Goal: Information Seeking & Learning: Learn about a topic

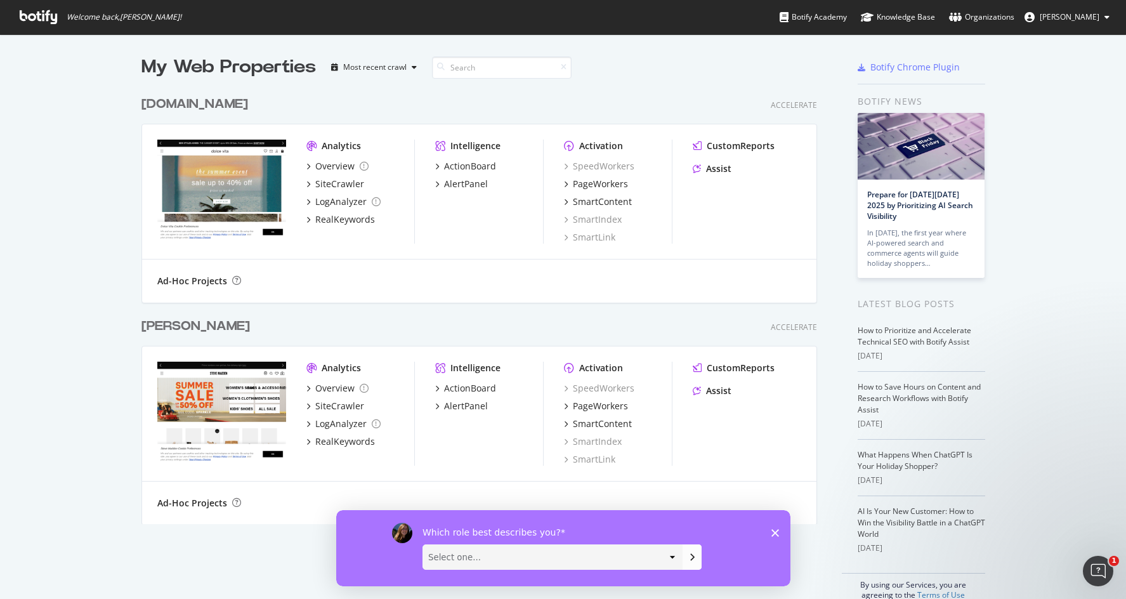
click at [400, 272] on div "Ad-Hoc Projects" at bounding box center [479, 280] width 674 height 43
click at [608, 187] on div "PageWorkers" at bounding box center [600, 184] width 55 height 13
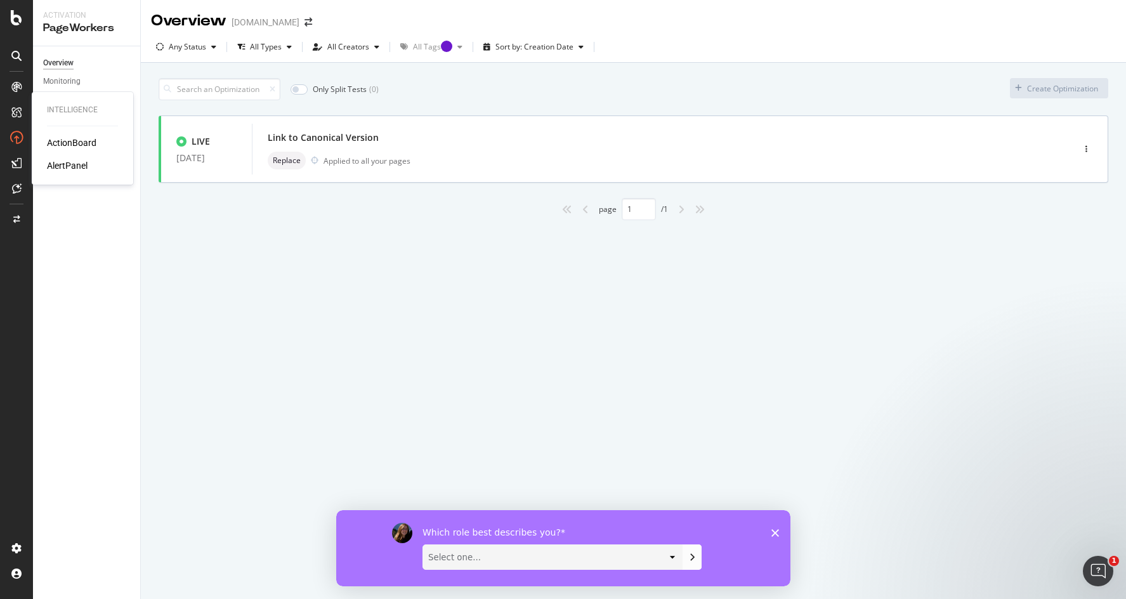
click at [58, 149] on div "ActionBoard AlertPanel" at bounding box center [82, 154] width 71 height 36
click at [71, 141] on div "ActionBoard" at bounding box center [71, 142] width 49 height 13
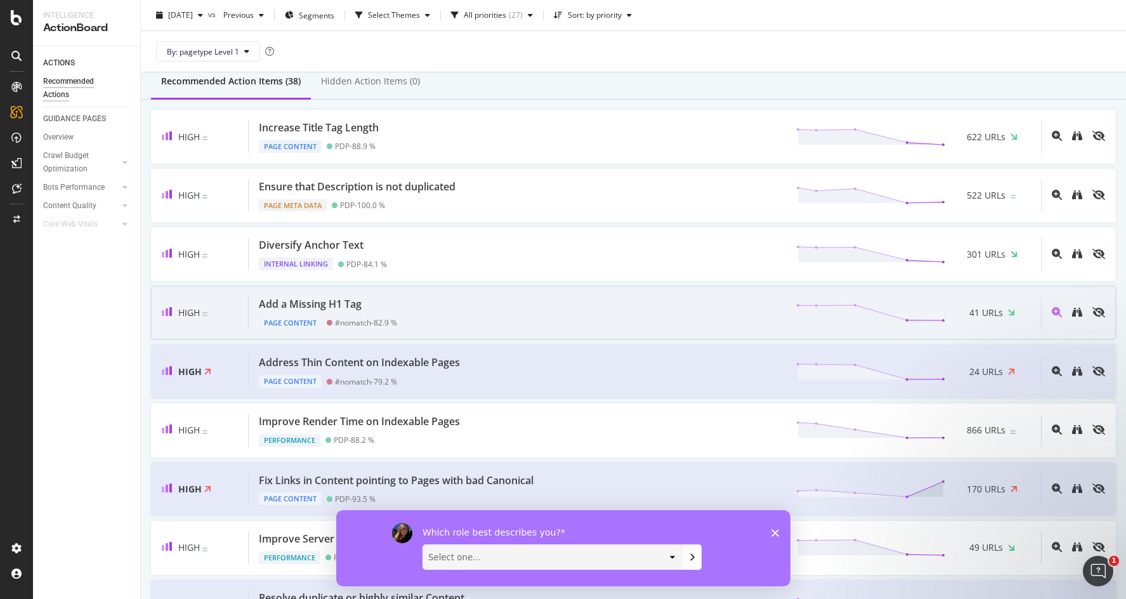
scroll to position [116, 0]
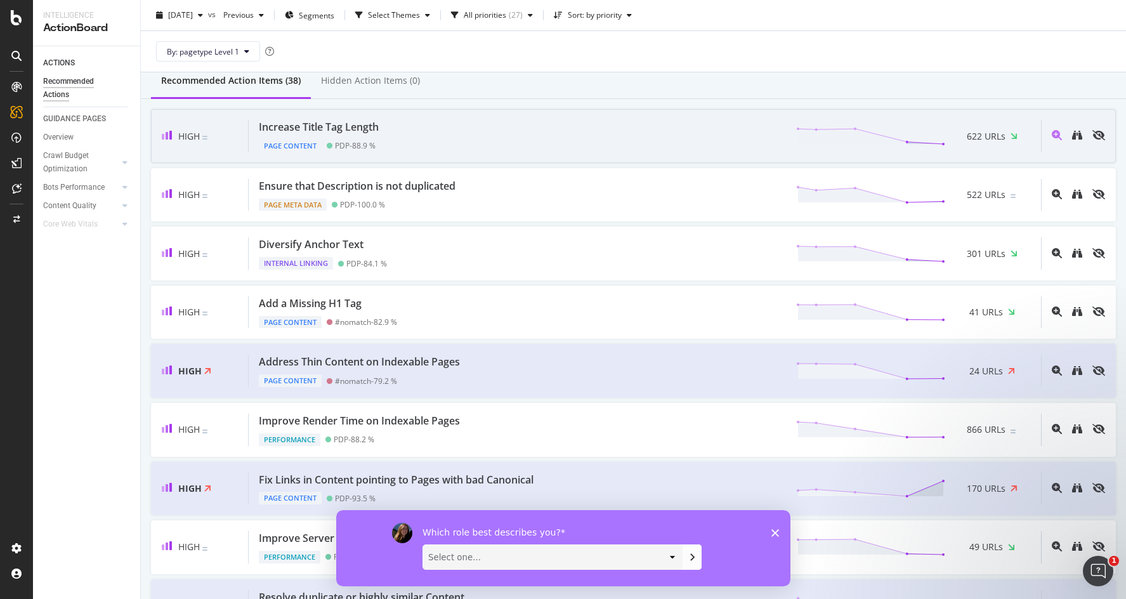
click at [289, 132] on div "Increase Title Tag Length" at bounding box center [319, 127] width 120 height 15
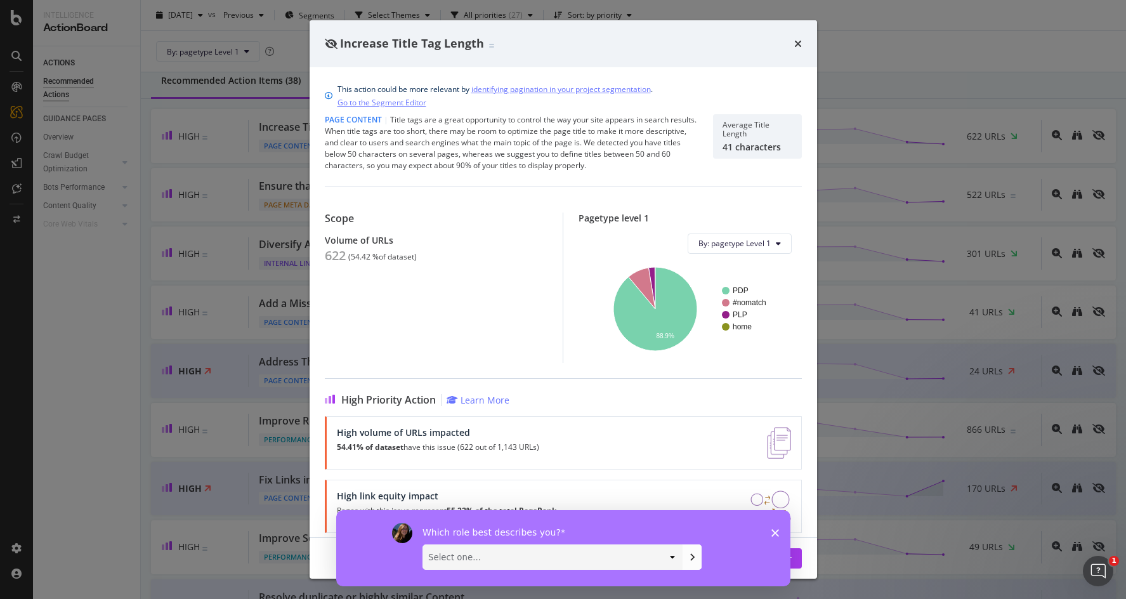
scroll to position [10, 0]
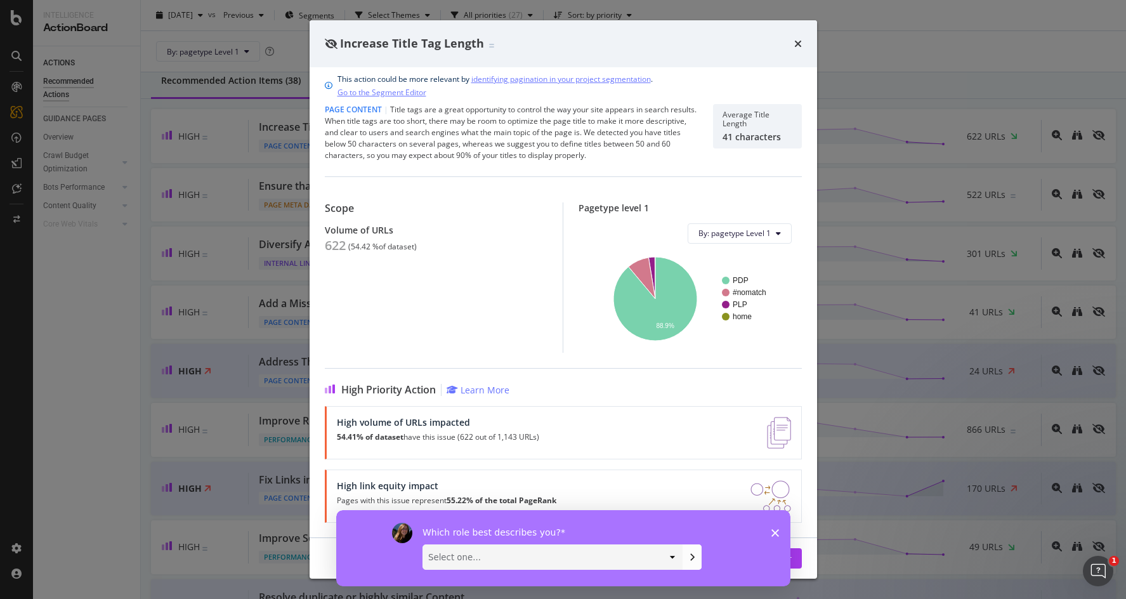
click at [773, 534] on icon "Close survey" at bounding box center [775, 533] width 8 height 8
